Goal: Task Accomplishment & Management: Use online tool/utility

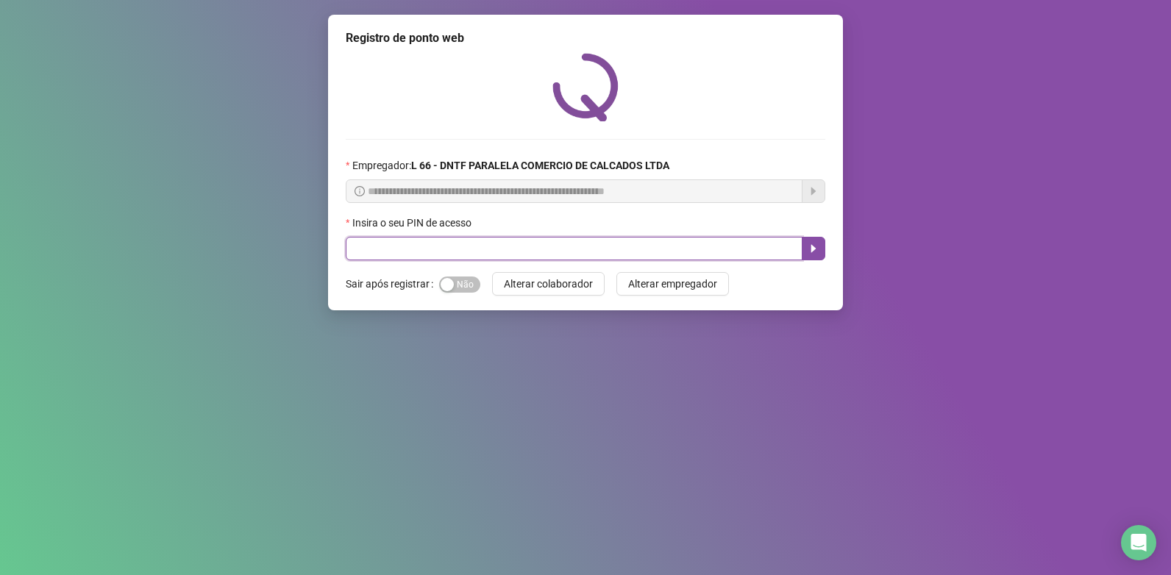
click at [471, 239] on input "text" at bounding box center [574, 249] width 457 height 24
type input "*****"
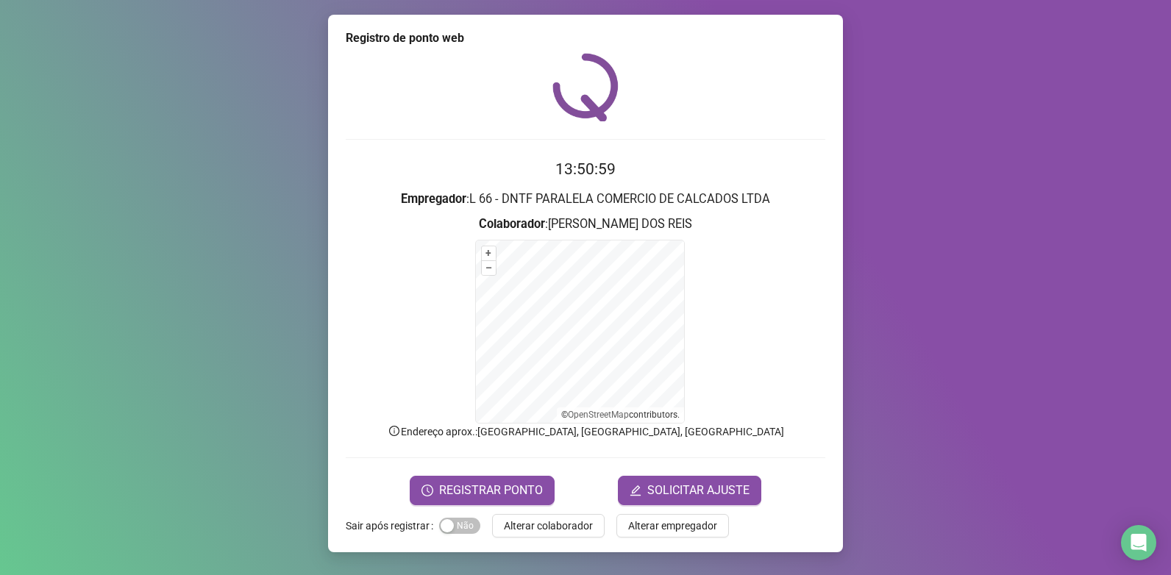
drag, startPoint x: 498, startPoint y: 482, endPoint x: 471, endPoint y: 449, distance: 42.9
click at [487, 474] on form "13:50:59 Empregador : L 66 - DNTF PARALELA COMERCIO DE CALCADOS LTDA Colaborado…" at bounding box center [586, 330] width 480 height 347
click at [488, 486] on span "REGISTRAR PONTO" at bounding box center [491, 491] width 104 height 18
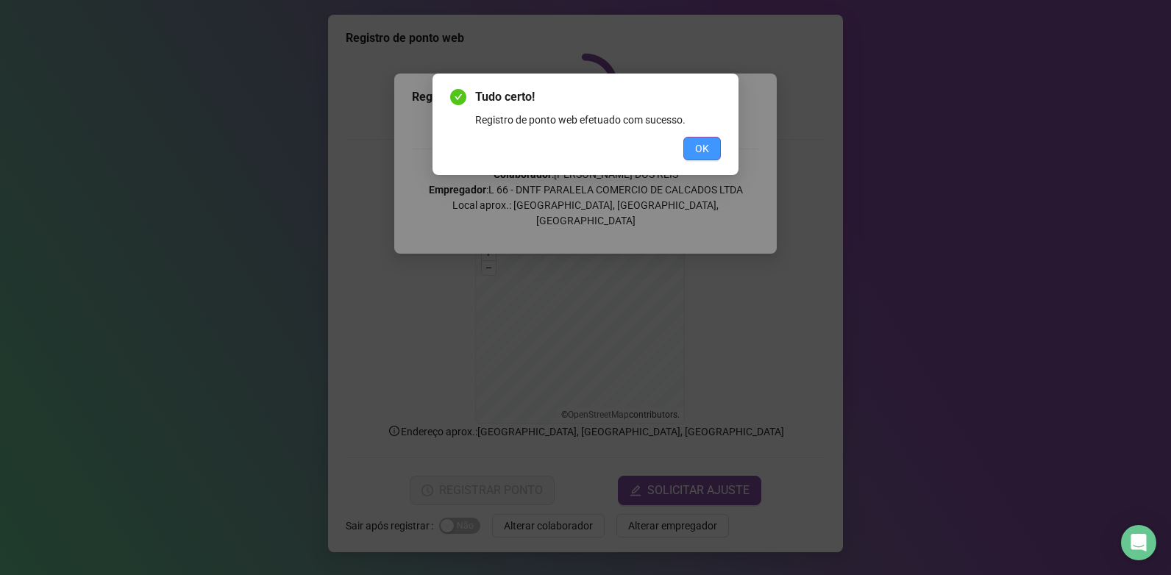
click at [693, 156] on button "OK" at bounding box center [702, 149] width 38 height 24
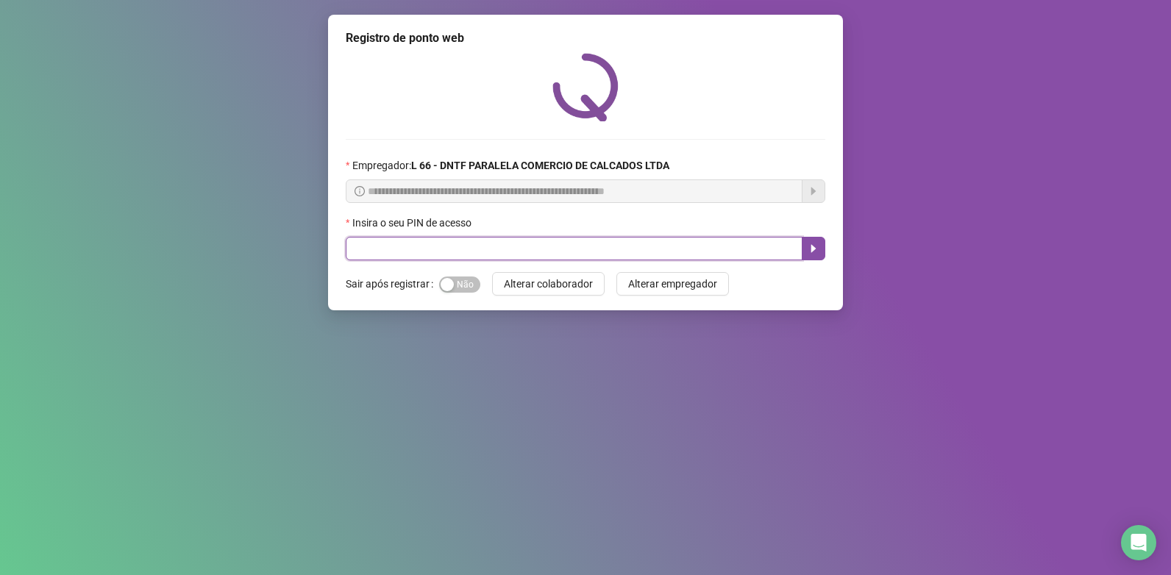
click at [413, 239] on input "text" at bounding box center [574, 249] width 457 height 24
type input "*****"
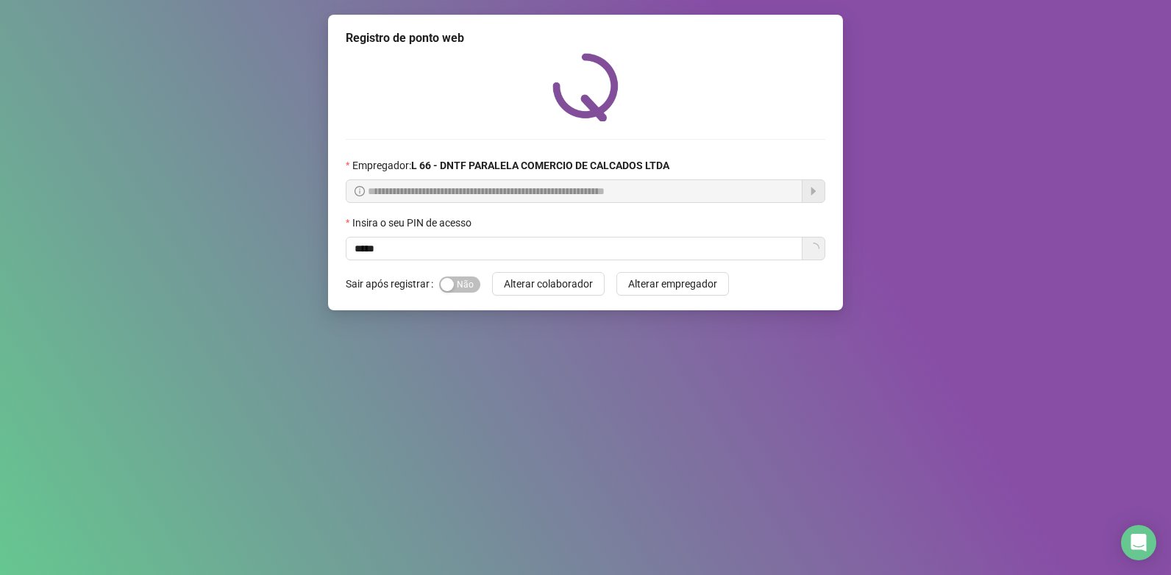
click at [458, 276] on div "Sim Não" at bounding box center [459, 284] width 41 height 17
click at [460, 287] on span "Sim Não" at bounding box center [459, 285] width 41 height 16
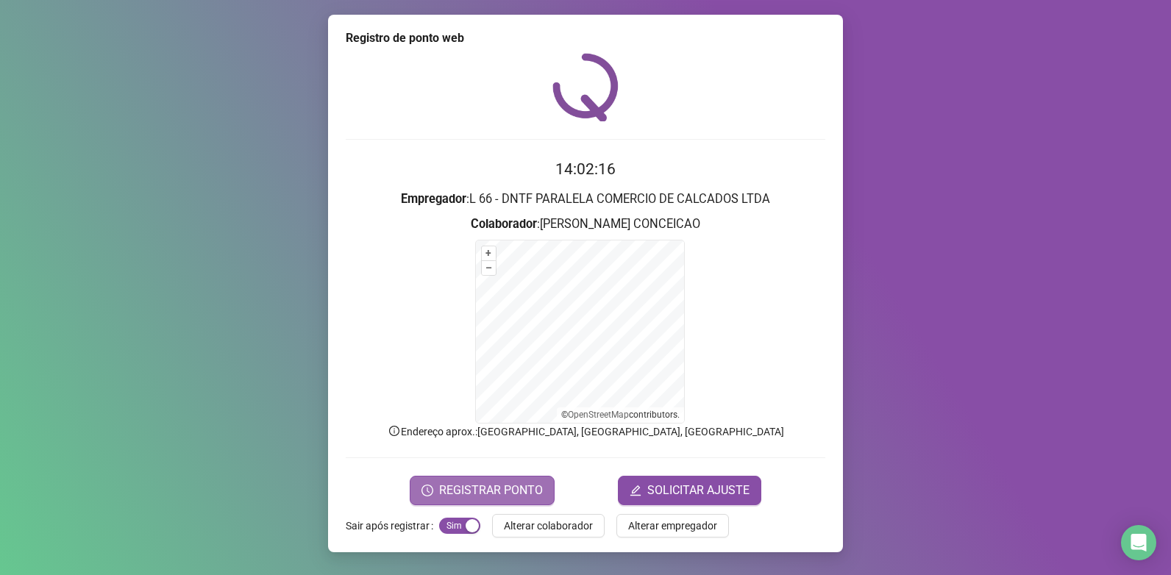
click at [488, 489] on span "REGISTRAR PONTO" at bounding box center [491, 491] width 104 height 18
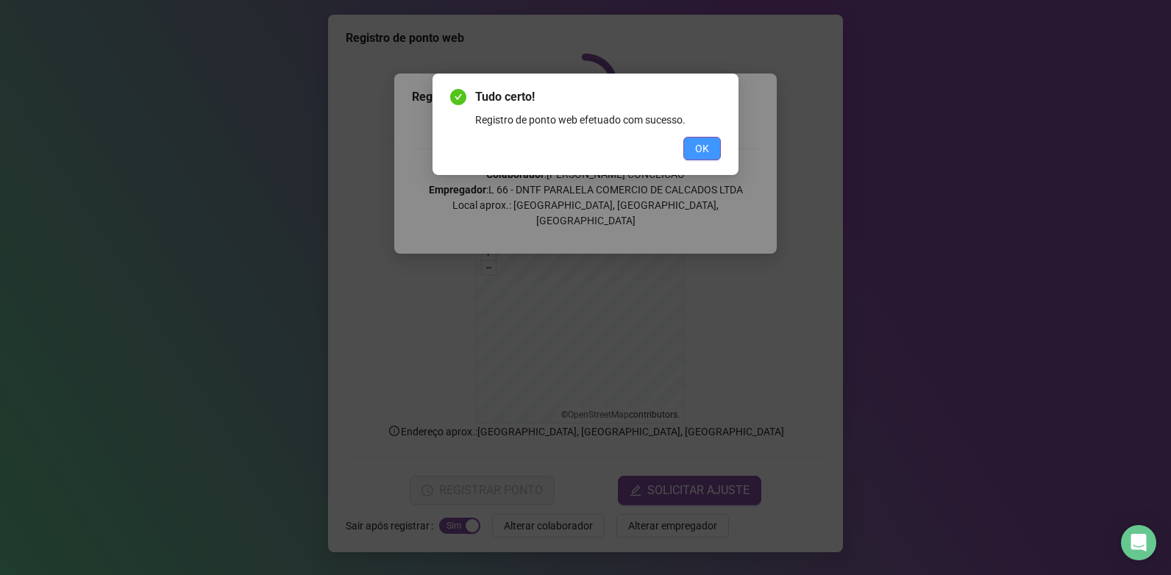
click at [709, 143] on button "OK" at bounding box center [702, 149] width 38 height 24
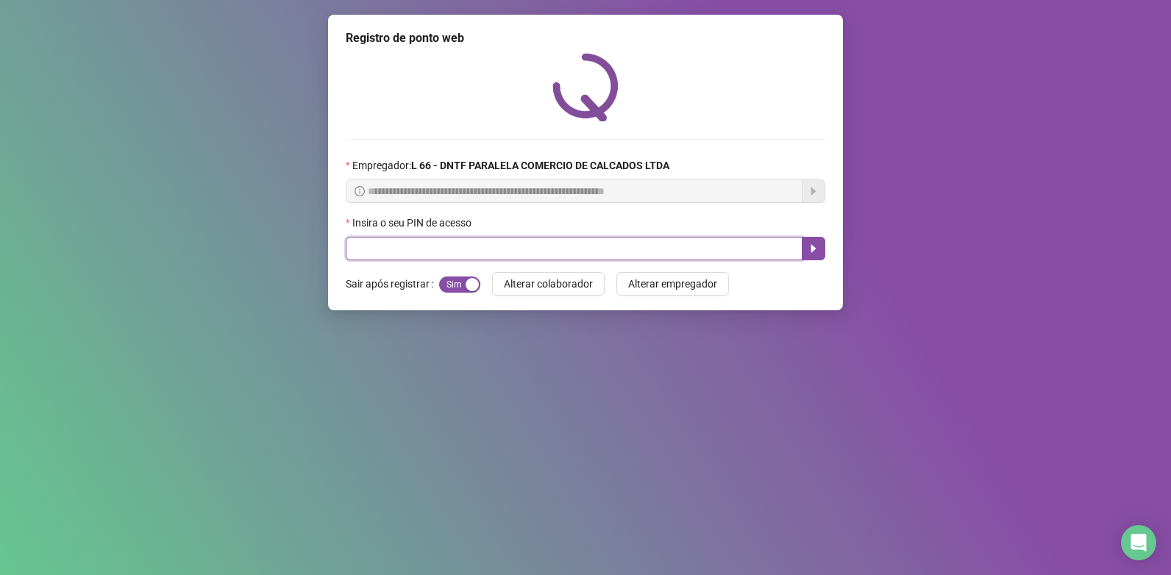
click at [499, 250] on input "text" at bounding box center [574, 249] width 457 height 24
type input "*****"
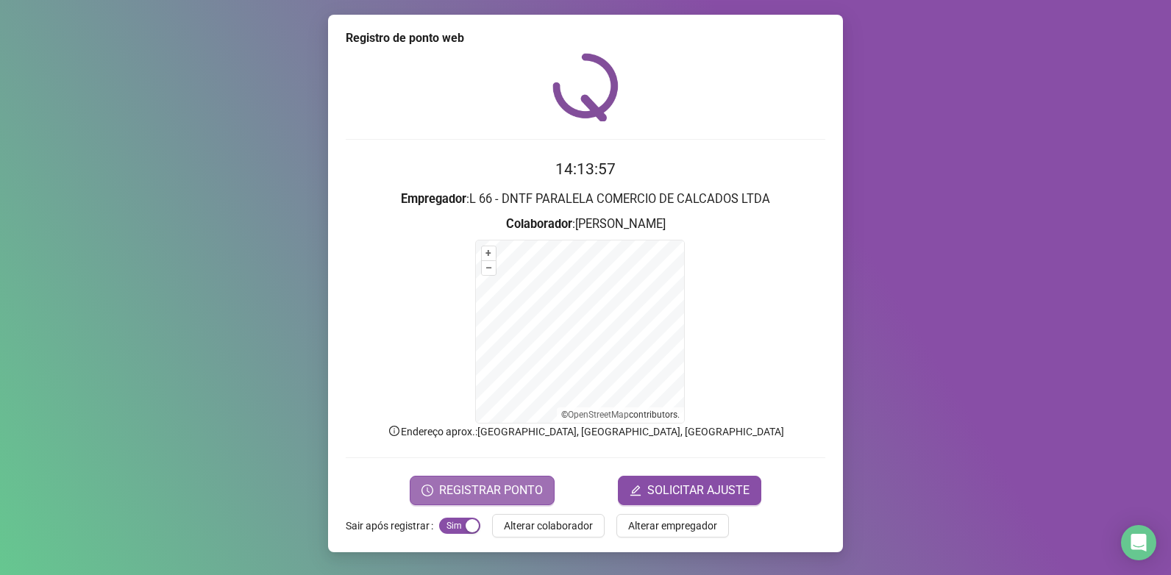
click at [494, 494] on span "REGISTRAR PONTO" at bounding box center [491, 491] width 104 height 18
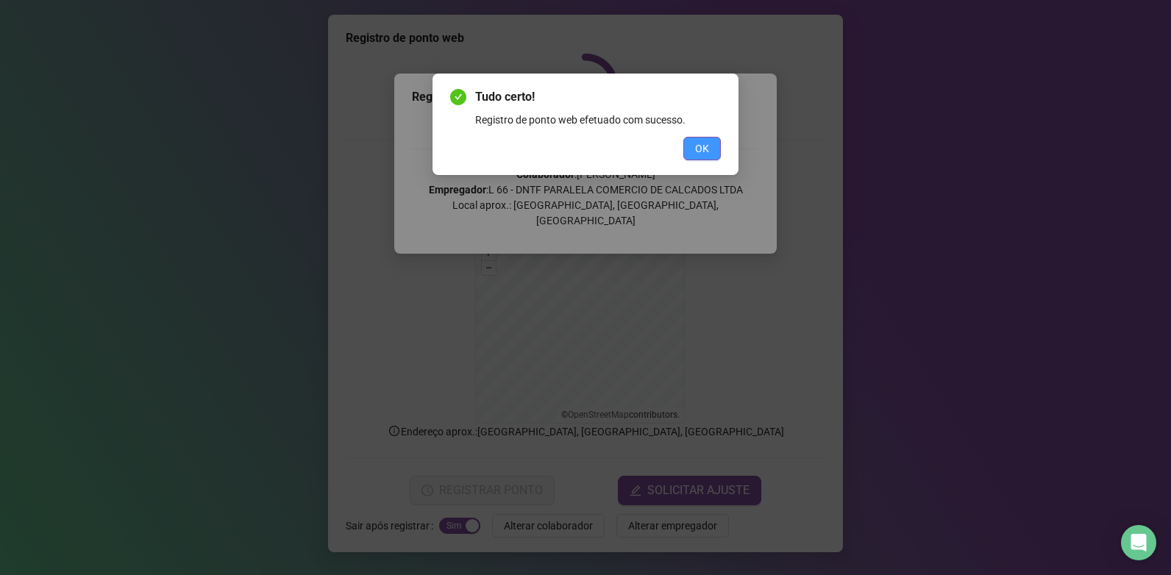
click at [692, 149] on button "OK" at bounding box center [702, 149] width 38 height 24
